Goal: Find specific page/section: Find specific page/section

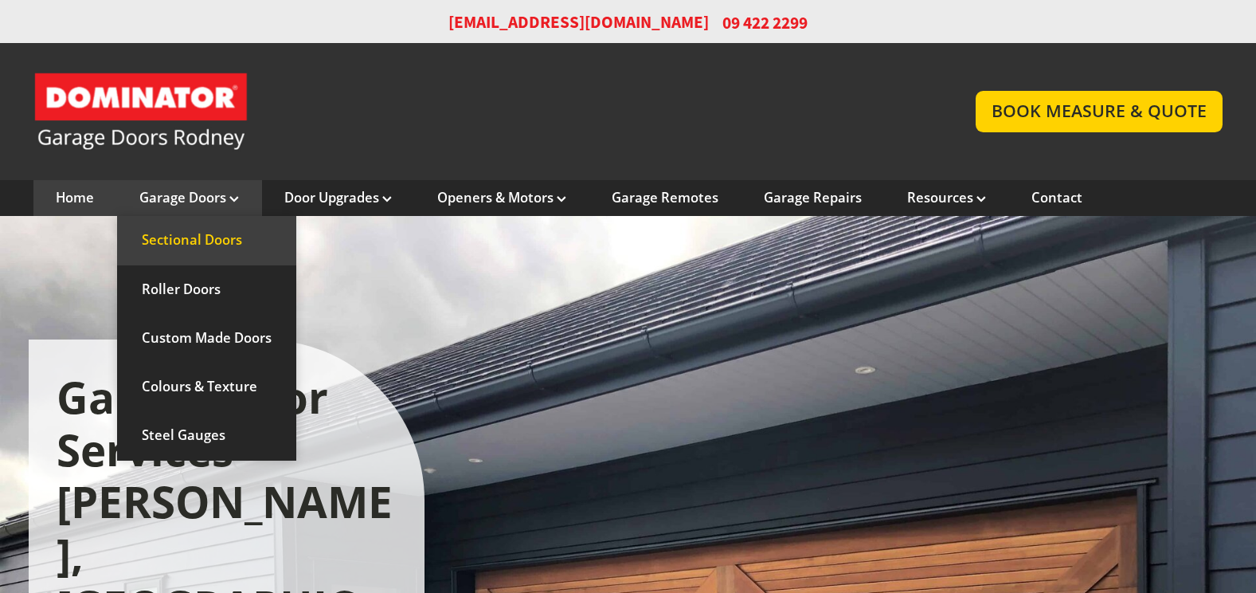
click at [211, 238] on link "Sectional Doors" at bounding box center [206, 240] width 179 height 49
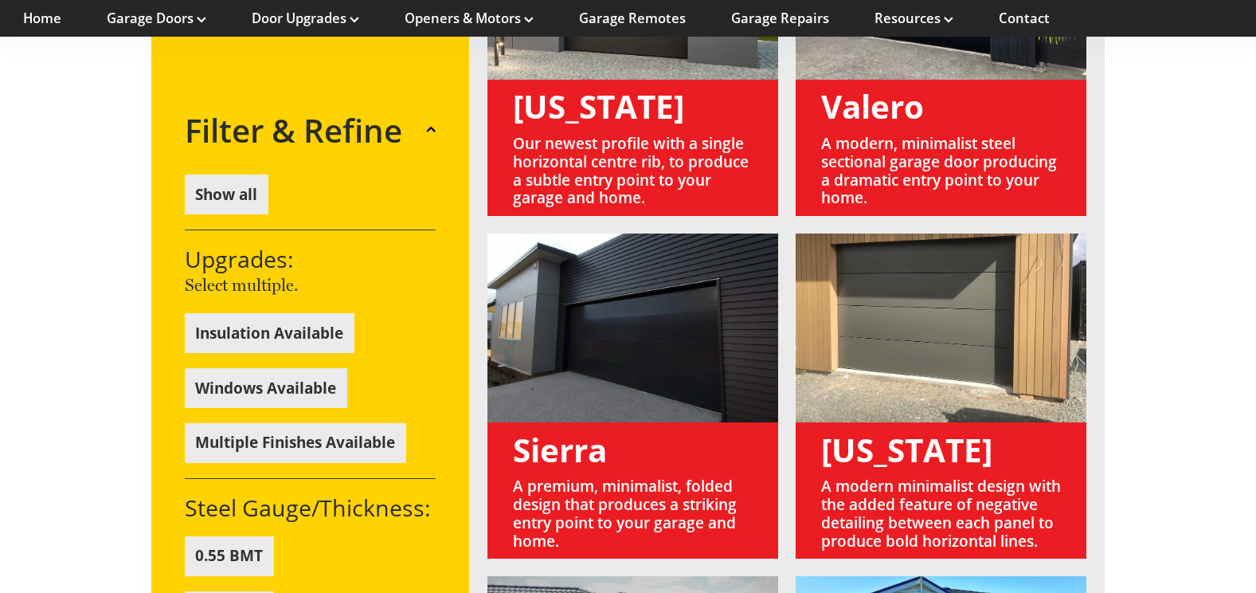
scroll to position [1513, 0]
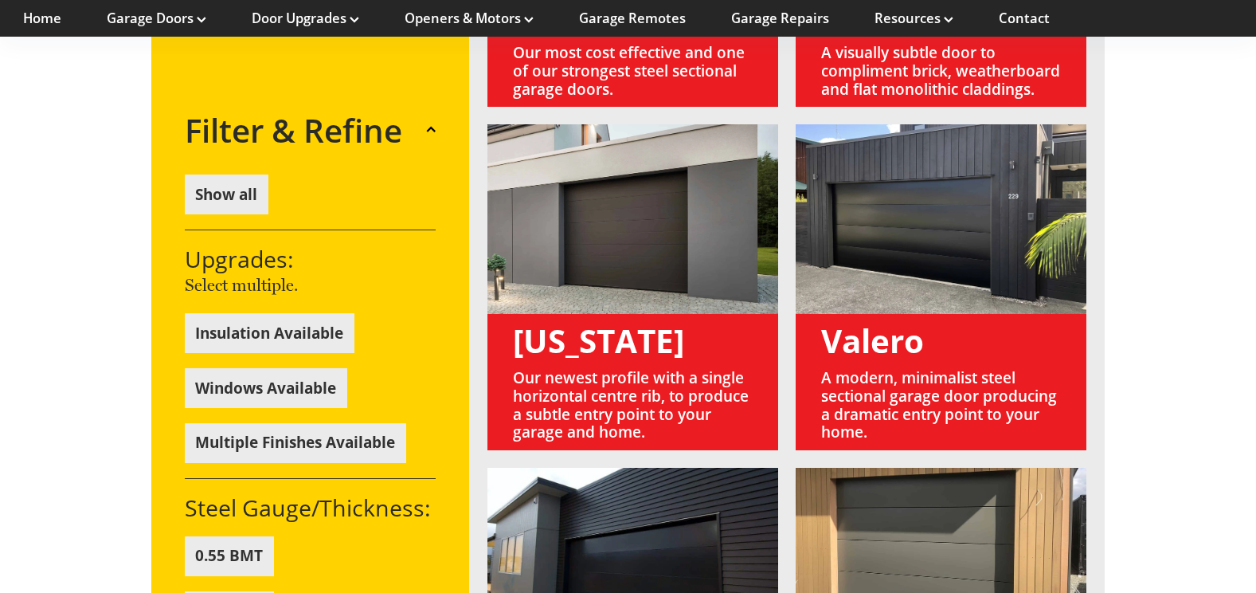
click at [907, 173] on link at bounding box center [941, 286] width 291 height 325
click at [937, 326] on link at bounding box center [941, 286] width 291 height 325
click at [906, 309] on link at bounding box center [941, 286] width 291 height 325
click at [916, 183] on link at bounding box center [941, 286] width 291 height 325
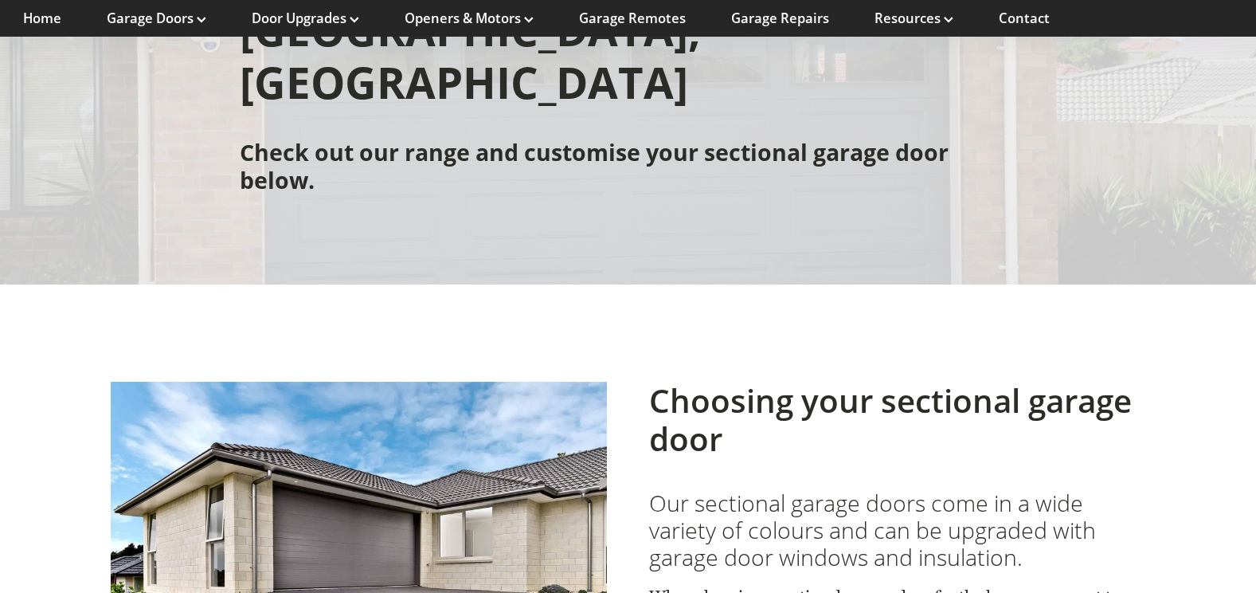
scroll to position [0, 0]
